Goal: Task Accomplishment & Management: Use online tool/utility

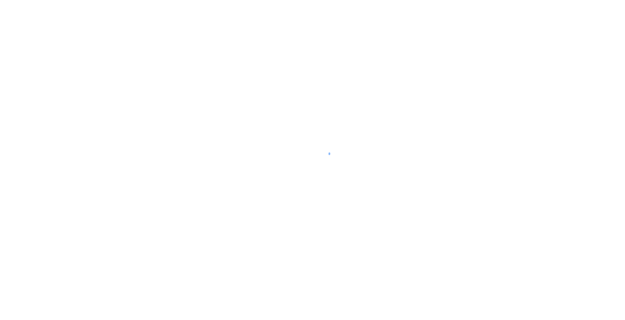
click at [503, 24] on div at bounding box center [312, 160] width 625 height 320
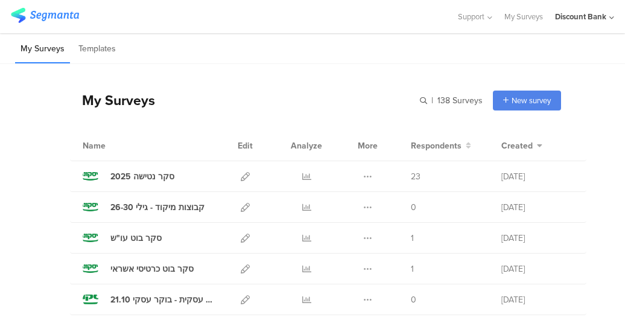
click at [302, 174] on icon at bounding box center [306, 176] width 9 height 9
